Goal: Task Accomplishment & Management: Use online tool/utility

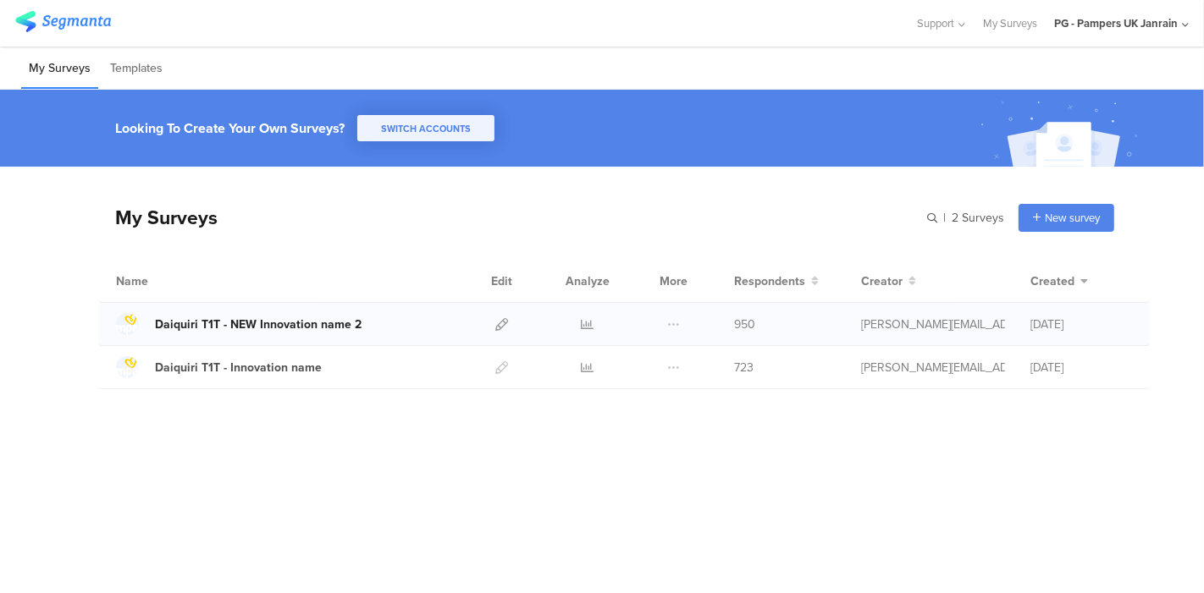
click at [342, 316] on div "Daiquiri T1T - NEW Innovation name 2" at bounding box center [258, 325] width 207 height 18
click at [503, 325] on icon at bounding box center [501, 324] width 13 height 13
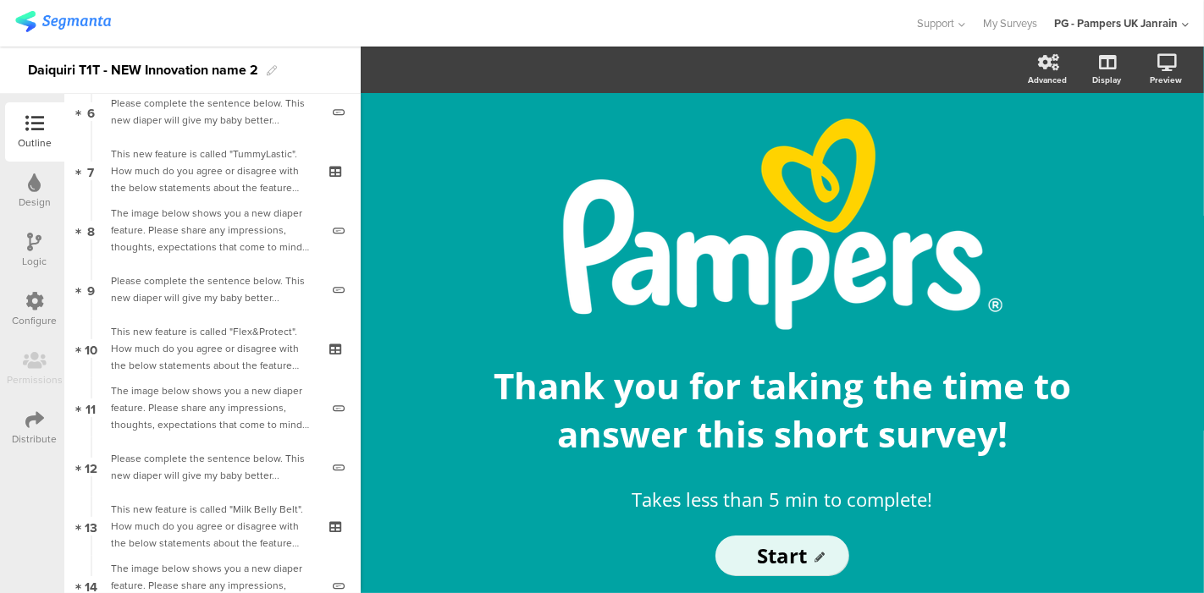
scroll to position [470, 0]
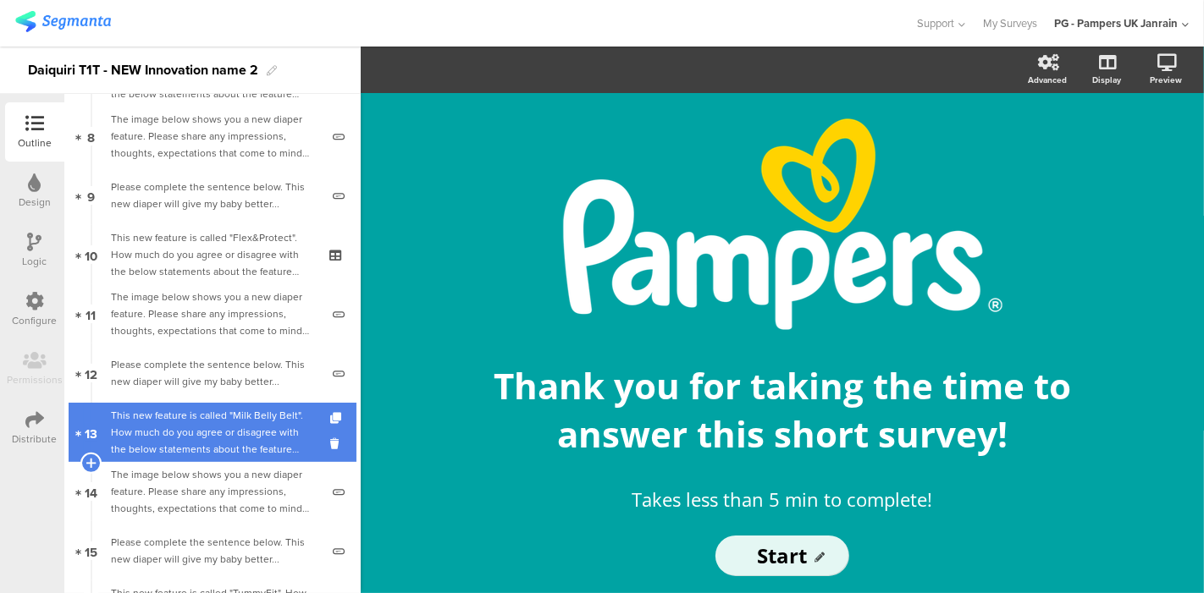
click at [207, 421] on div "This new feature is called "Milk Belly Belt". How much do you agree or disagree…" at bounding box center [212, 432] width 202 height 51
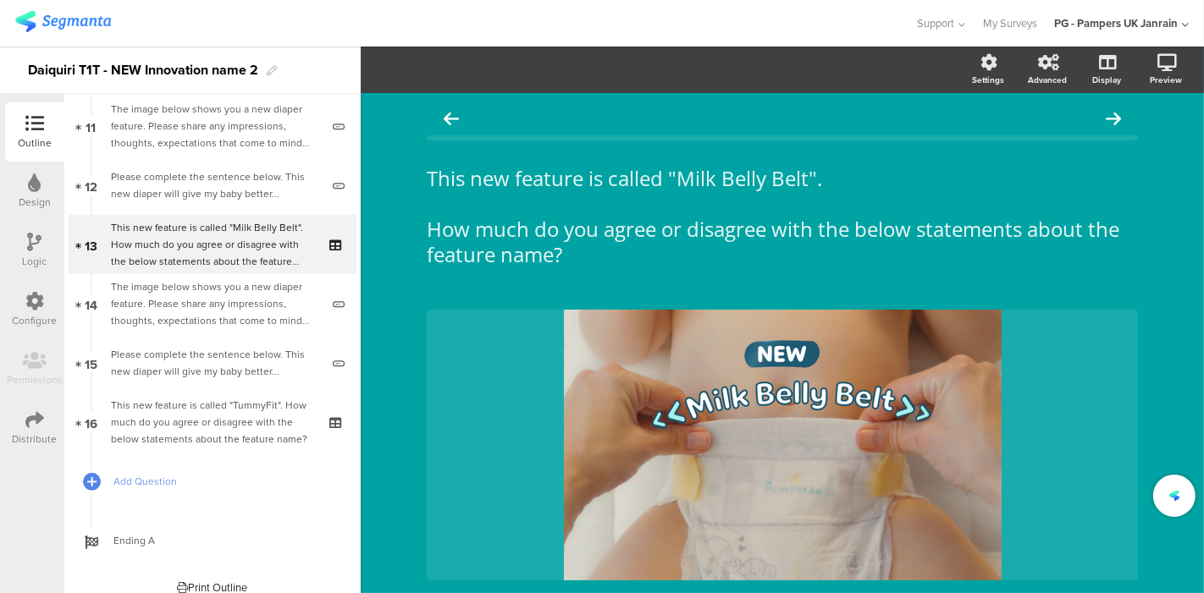
scroll to position [613, 0]
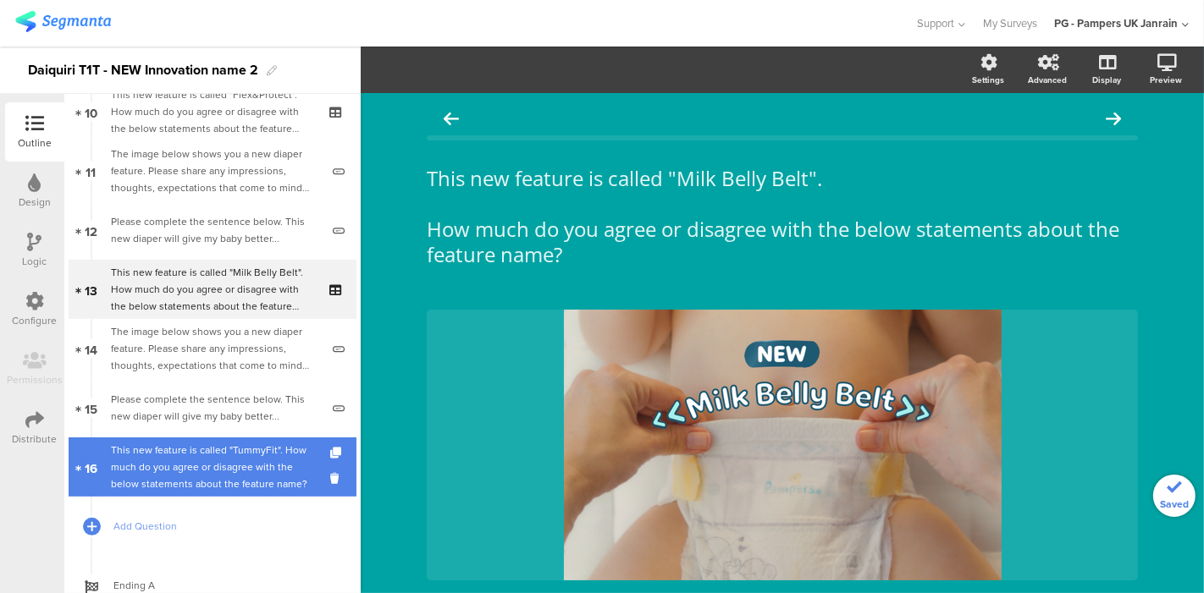
click at [215, 449] on div "This new feature is called "TummyFit". How much do you agree or disagree with t…" at bounding box center [212, 467] width 202 height 51
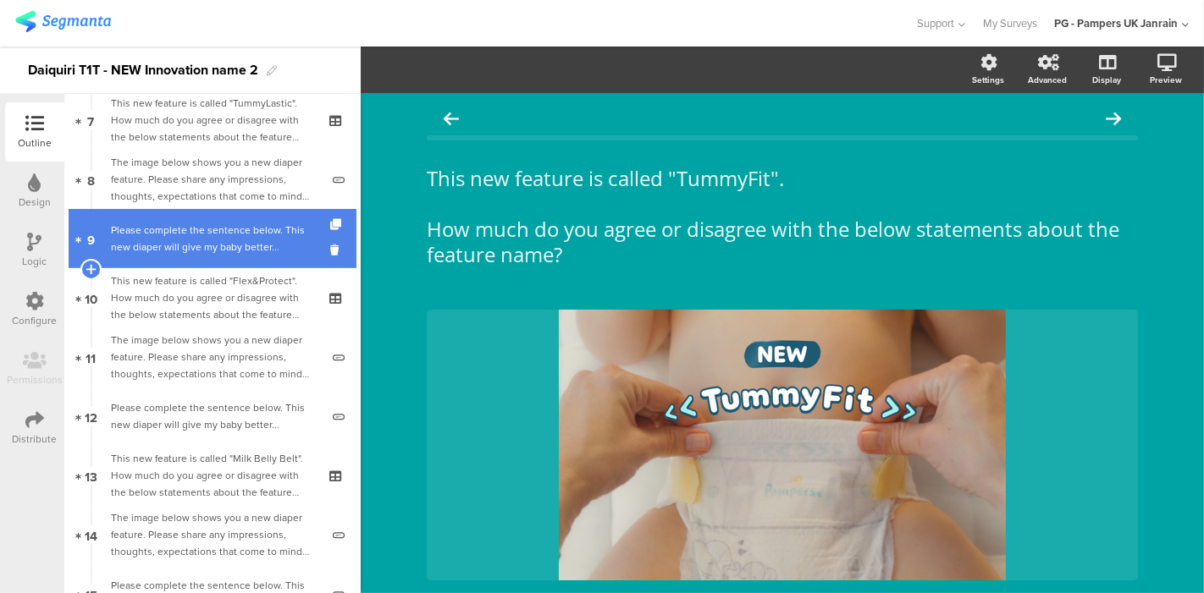
scroll to position [425, 0]
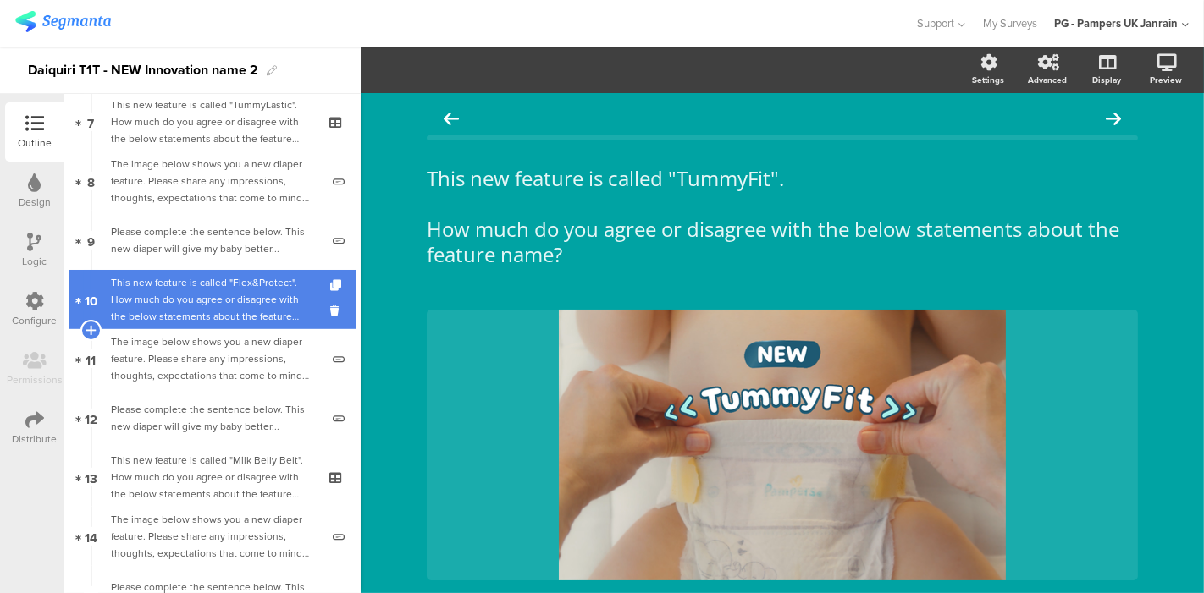
click at [218, 287] on div "This new feature is called "Flex&Protect". How much do you agree or disagree wi…" at bounding box center [212, 299] width 202 height 51
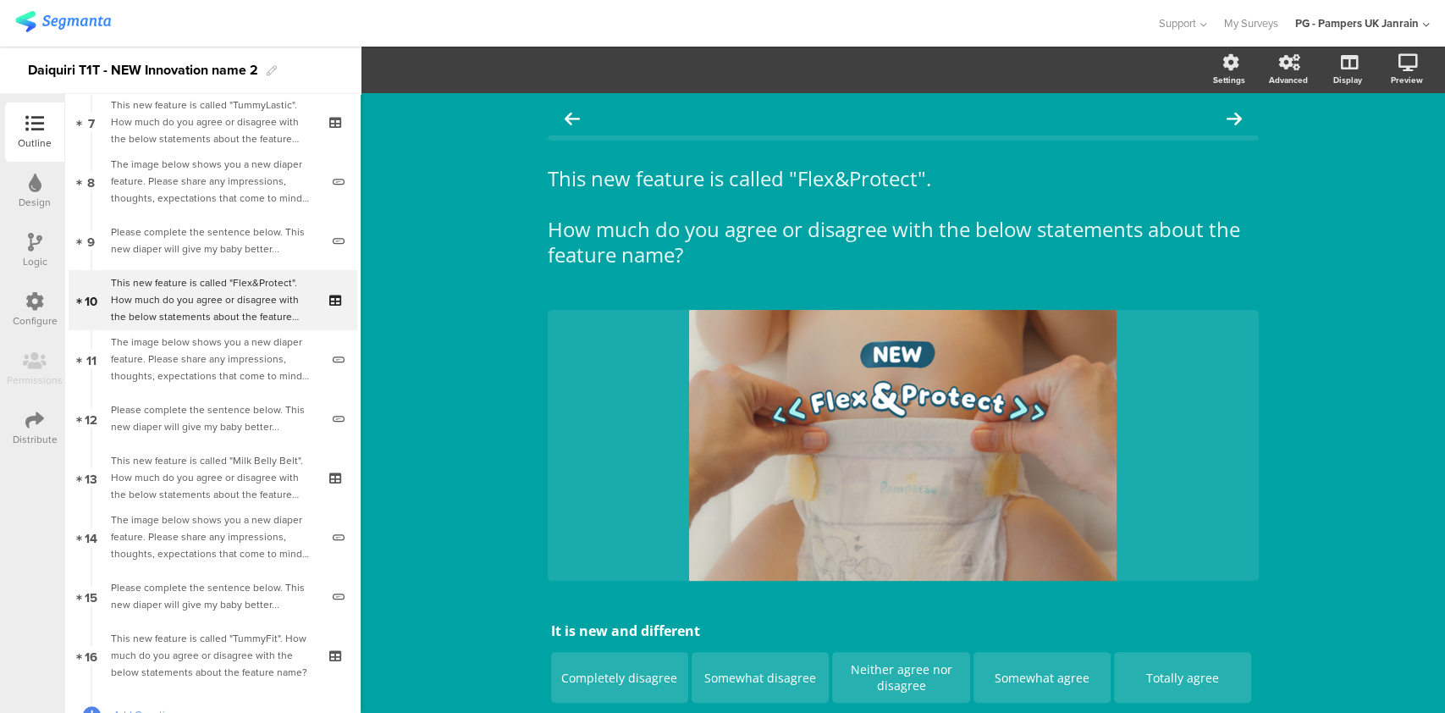
scroll to position [425, 0]
drag, startPoint x: 1136, startPoint y: 1, endPoint x: 466, endPoint y: 326, distance: 745.0
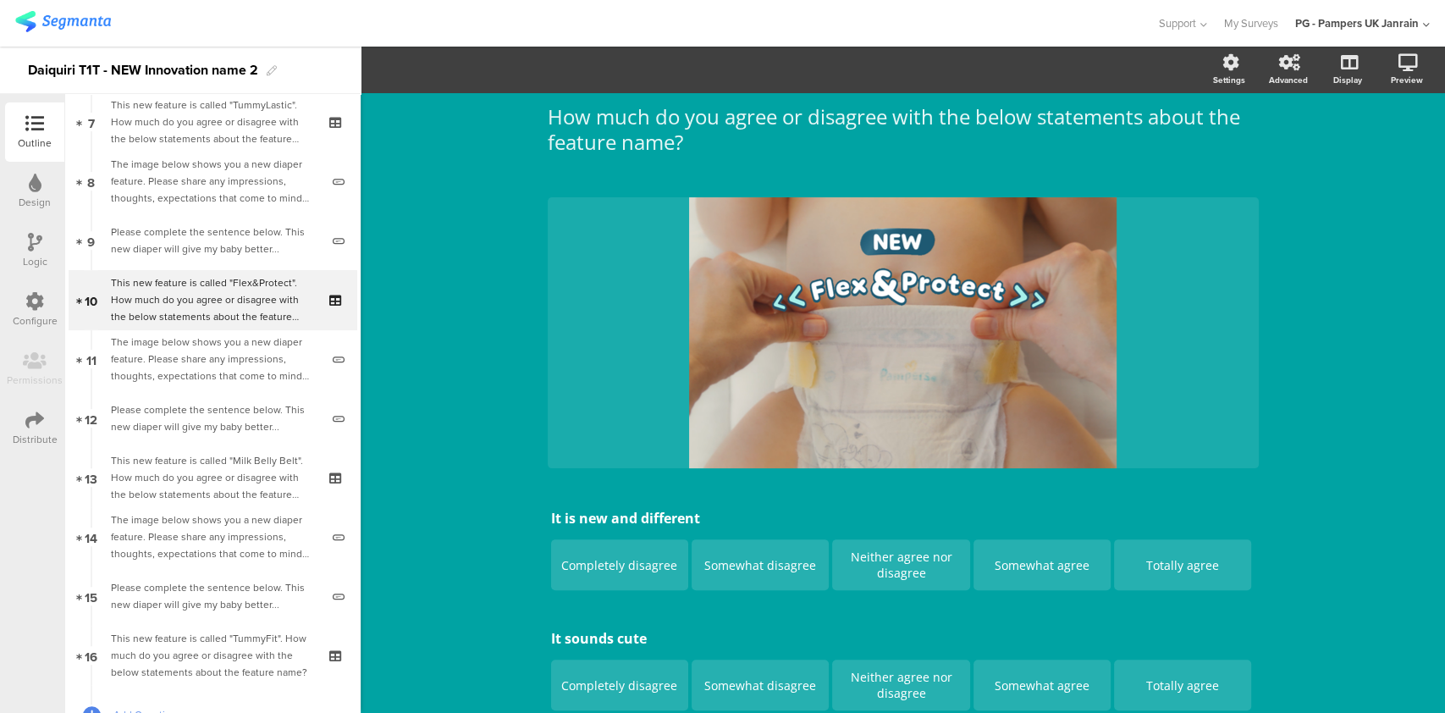
scroll to position [0, 0]
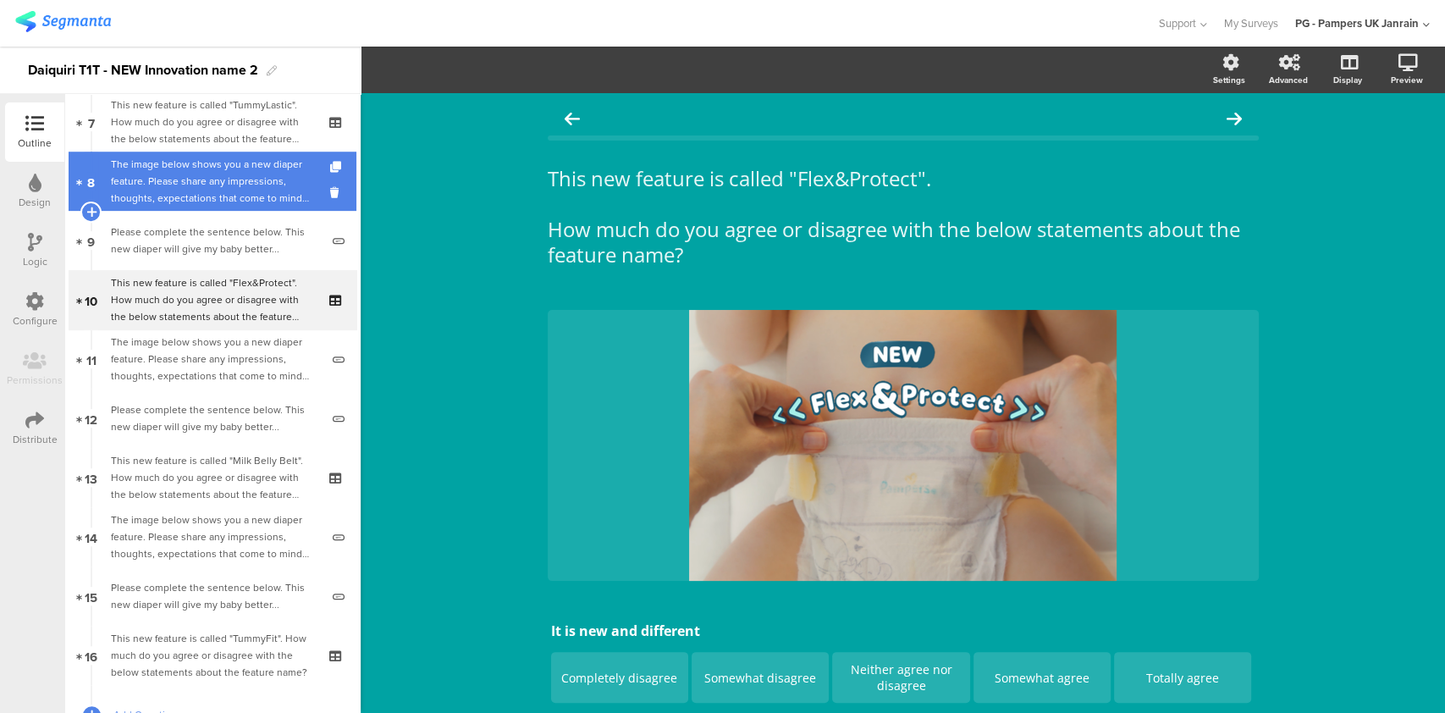
click at [204, 180] on div "The image below shows you a new diaper feature. Please share any impressions, t…" at bounding box center [215, 181] width 209 height 51
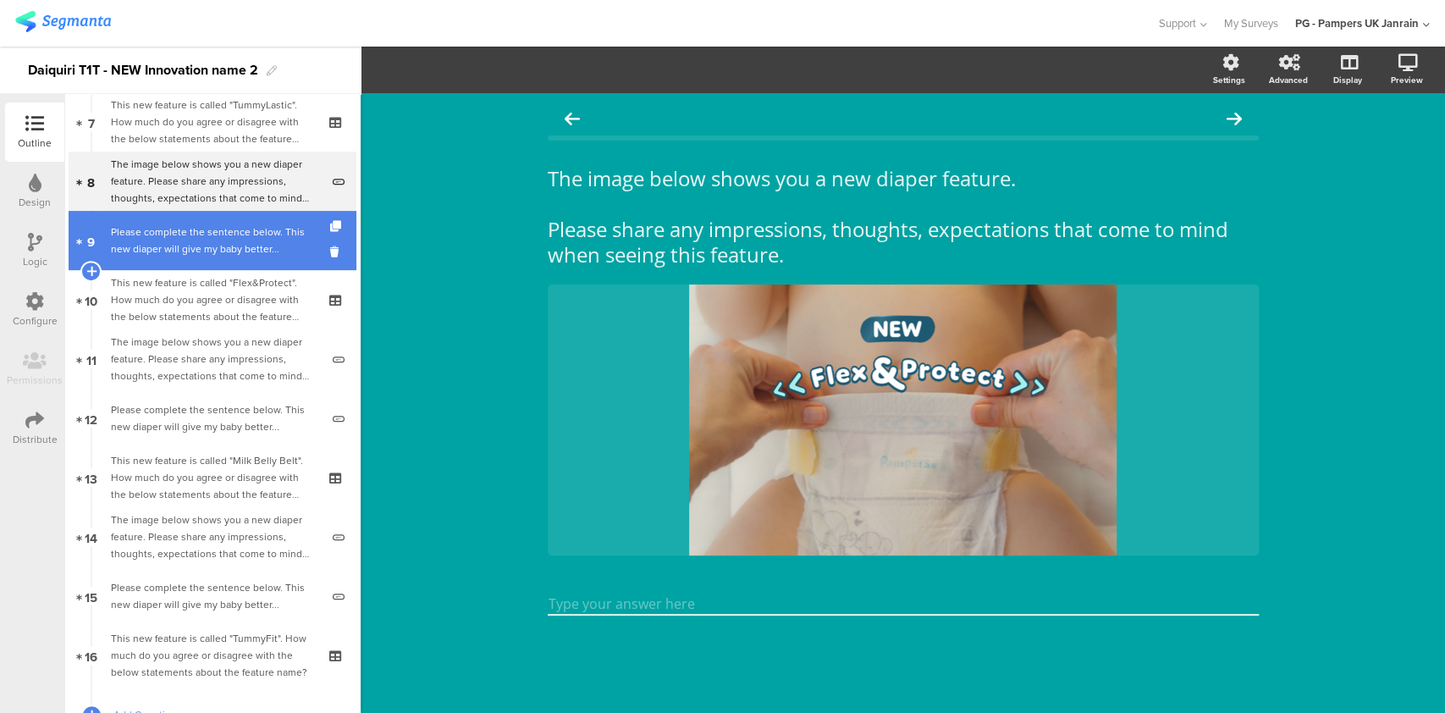
click at [204, 225] on div "Please complete the sentence below. This new diaper will give my baby better..." at bounding box center [215, 240] width 209 height 34
